Goal: Find contact information: Find contact information

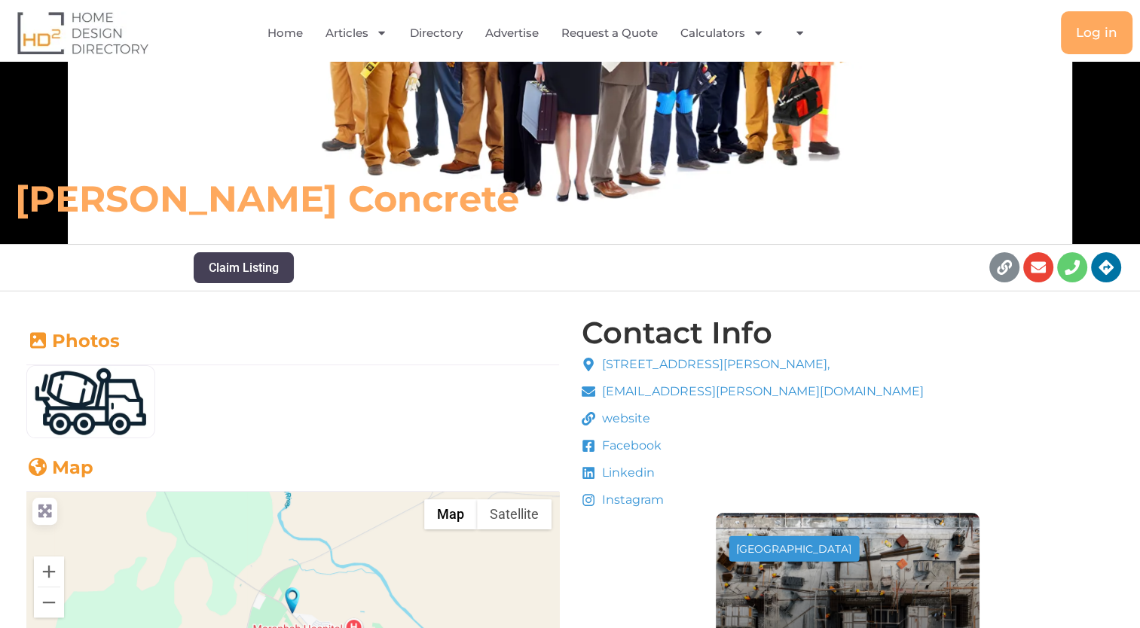
scroll to position [214, 0]
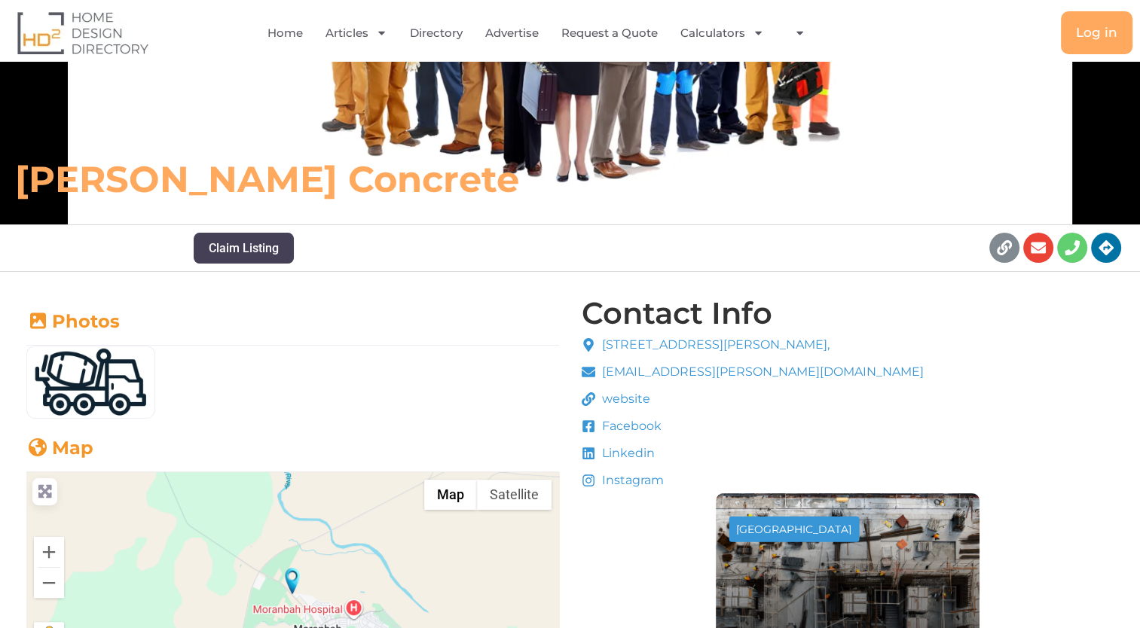
click at [630, 396] on span "website" at bounding box center [624, 399] width 52 height 18
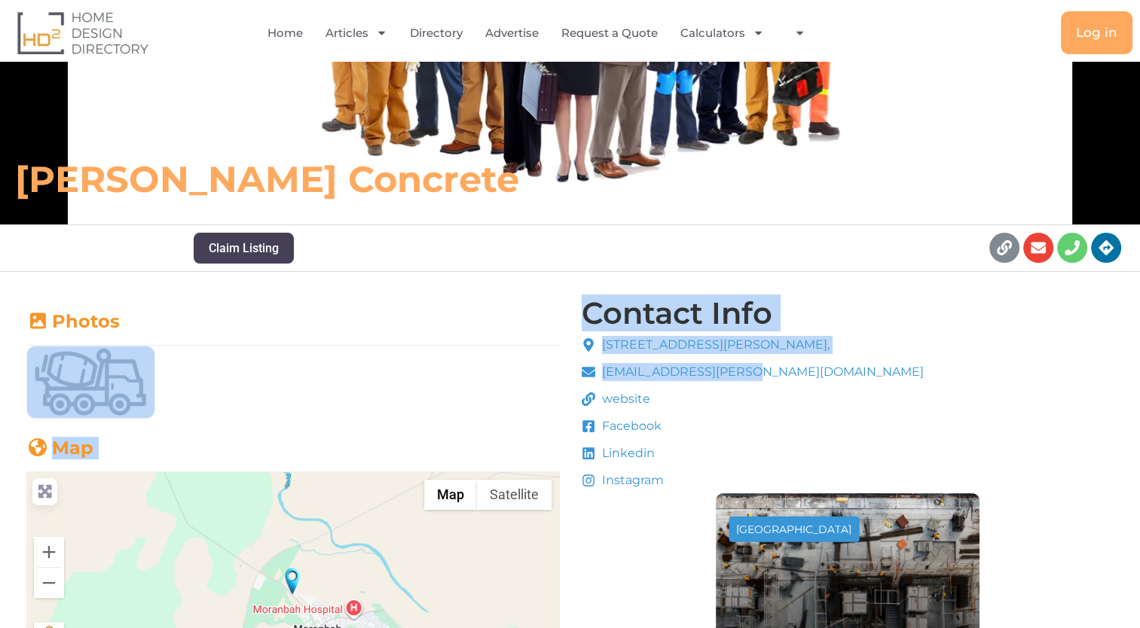
drag, startPoint x: 521, startPoint y: 358, endPoint x: 774, endPoint y: 369, distance: 254.1
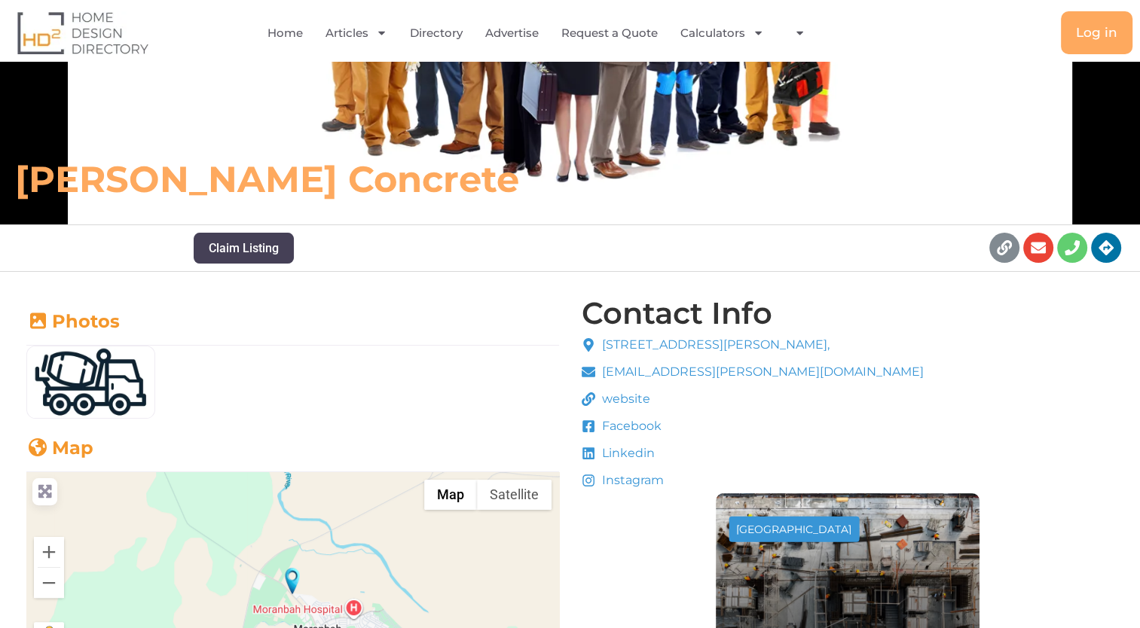
drag, startPoint x: 774, startPoint y: 369, endPoint x: 970, endPoint y: 387, distance: 196.7
drag, startPoint x: 952, startPoint y: 378, endPoint x: 605, endPoint y: 377, distance: 347.3
copy span "[EMAIL_ADDRESS][PERSON_NAME][DOMAIN_NAME]"
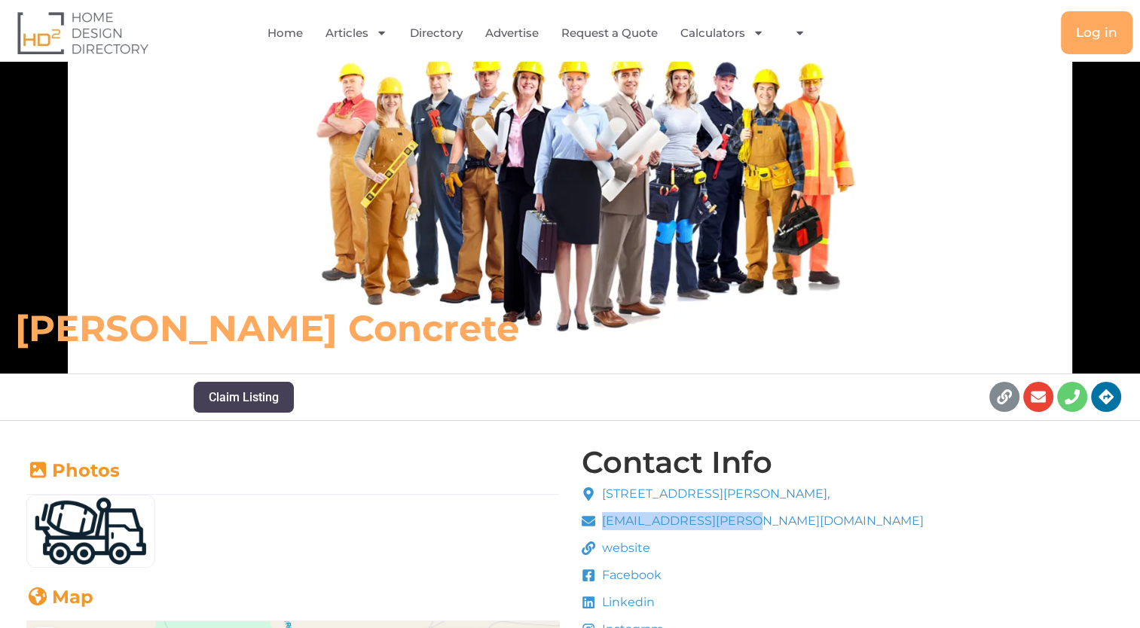
scroll to position [63, 0]
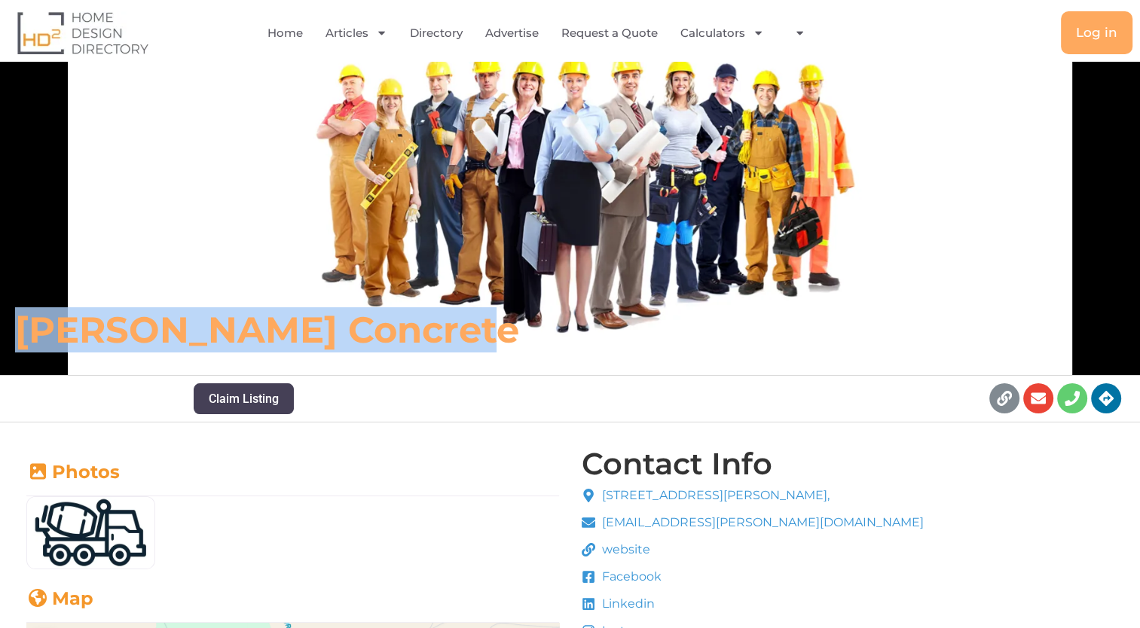
drag, startPoint x: 24, startPoint y: 330, endPoint x: 447, endPoint y: 336, distance: 422.6
click at [447, 336] on h6 "[PERSON_NAME] Concrete" at bounding box center [402, 329] width 775 height 45
copy h6 "[PERSON_NAME] Concrete"
